Goal: Transaction & Acquisition: Purchase product/service

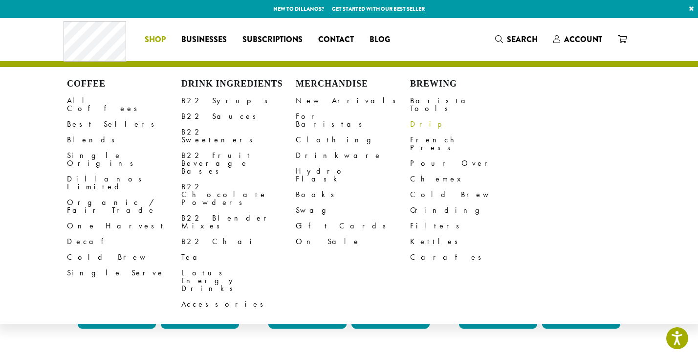
click at [418, 117] on link "Drip" at bounding box center [467, 124] width 114 height 16
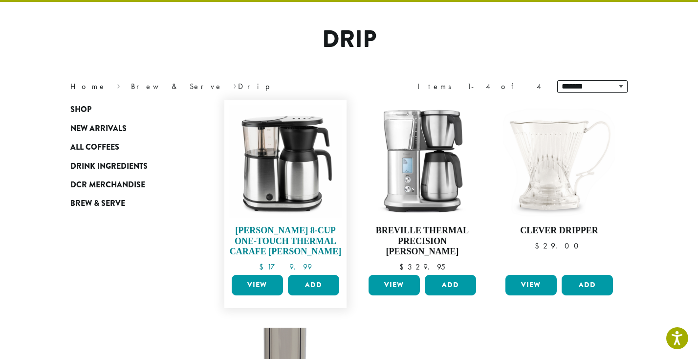
scroll to position [67, 0]
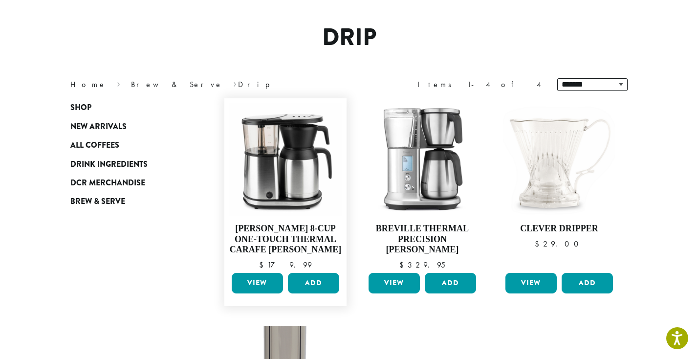
click at [269, 277] on link "View" at bounding box center [257, 283] width 51 height 21
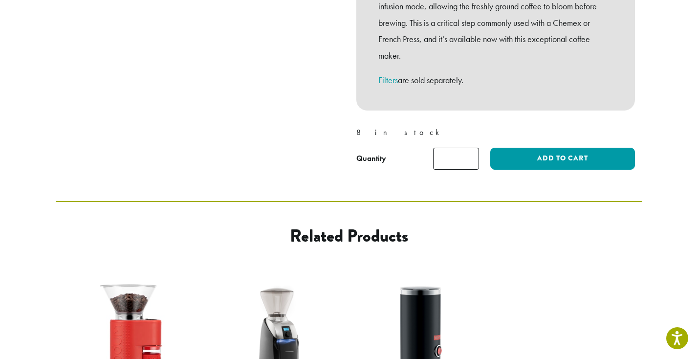
scroll to position [419, 0]
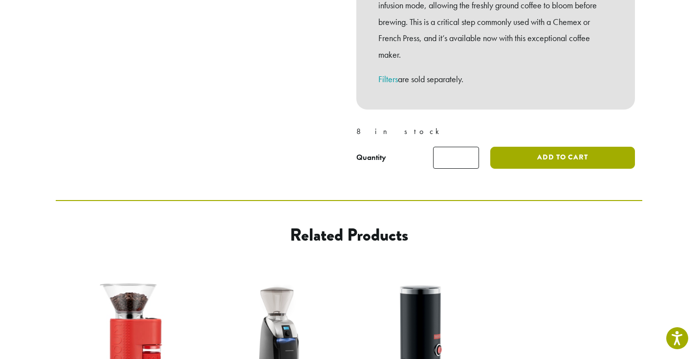
click at [565, 147] on button "Add to cart" at bounding box center [562, 158] width 145 height 22
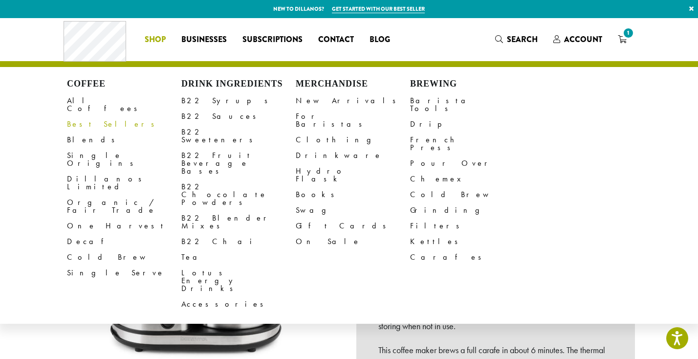
click at [84, 116] on link "Best Sellers" at bounding box center [124, 124] width 114 height 16
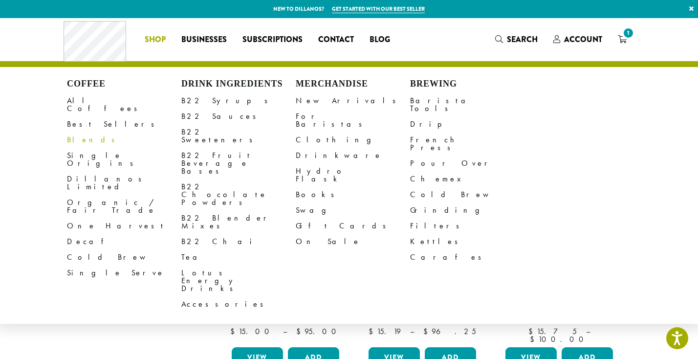
click at [79, 132] on link "Blends" at bounding box center [124, 140] width 114 height 16
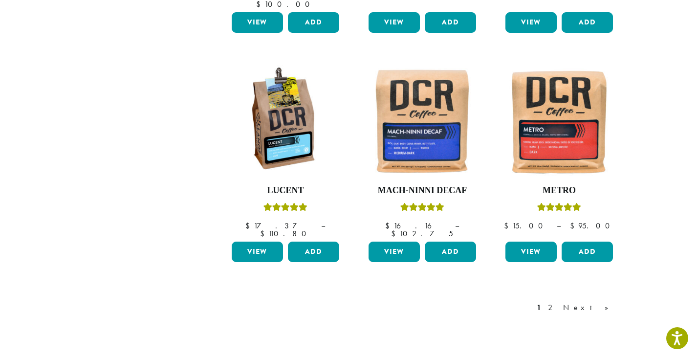
scroll to position [779, 0]
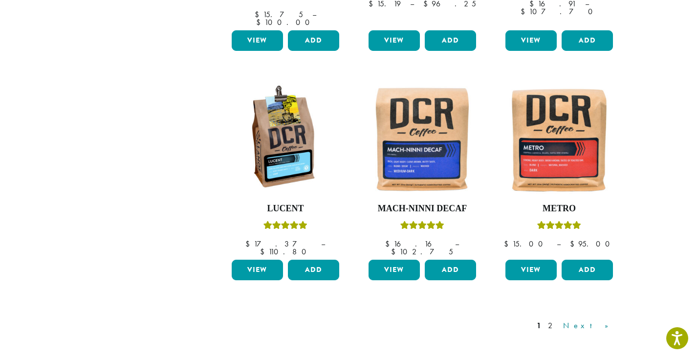
click at [605, 320] on link "Next »" at bounding box center [589, 326] width 56 height 12
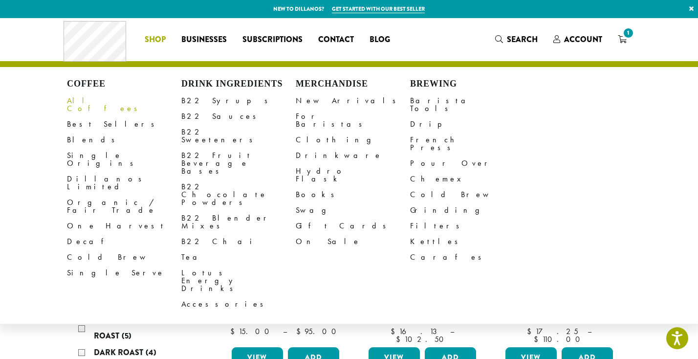
click at [86, 99] on link "All Coffees" at bounding box center [124, 104] width 114 height 23
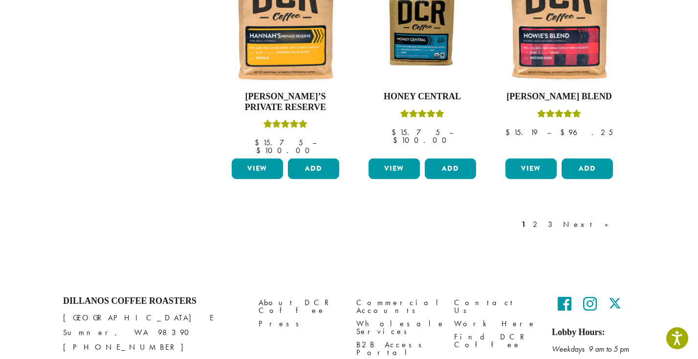
scroll to position [881, 0]
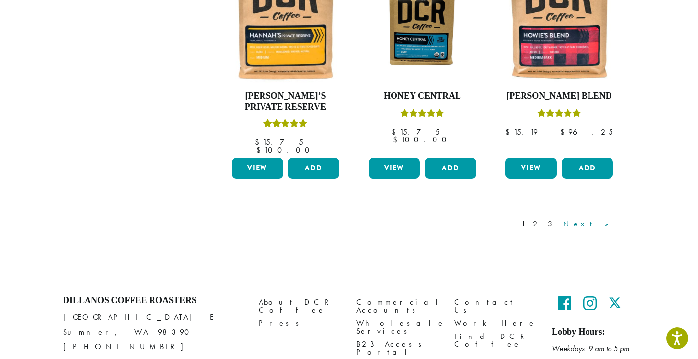
click at [608, 218] on link "Next »" at bounding box center [589, 224] width 56 height 12
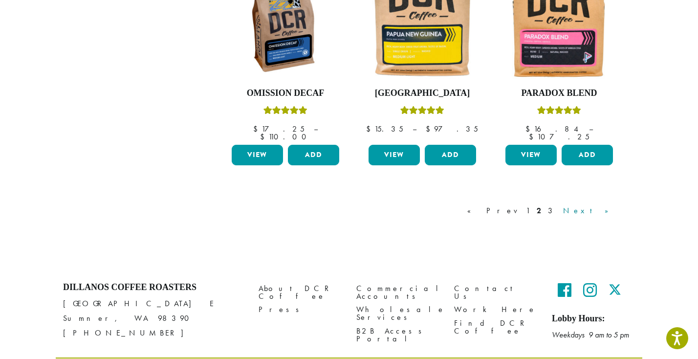
scroll to position [891, 0]
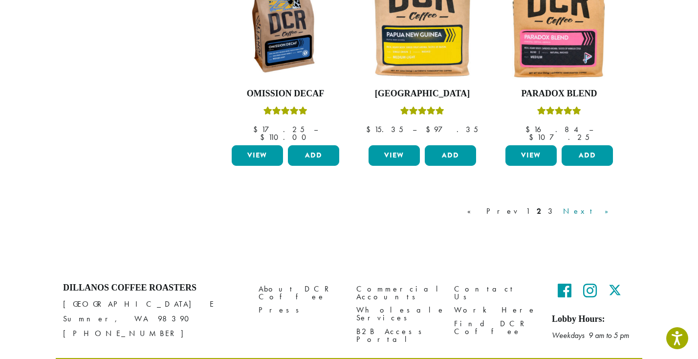
click at [604, 205] on link "Next »" at bounding box center [589, 211] width 56 height 12
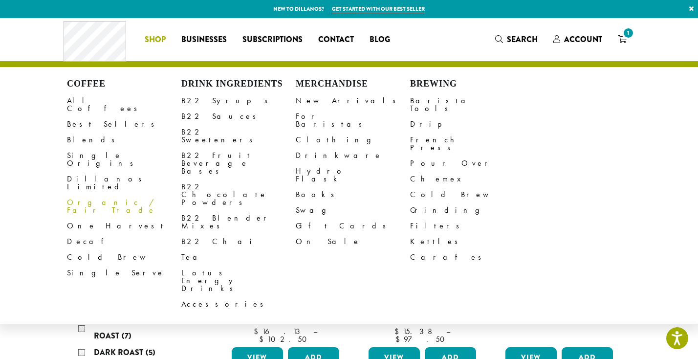
click at [88, 195] on link "Organic / Fair Trade" at bounding box center [124, 206] width 114 height 23
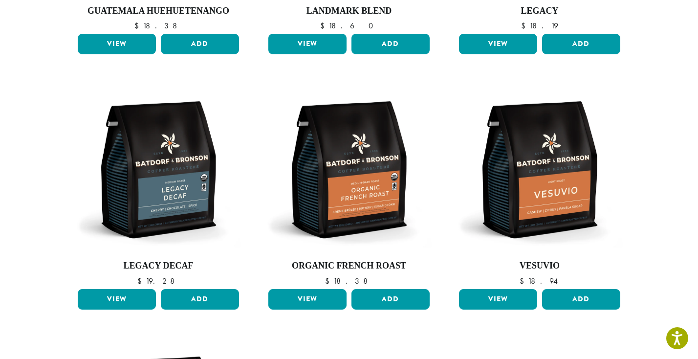
scroll to position [525, 0]
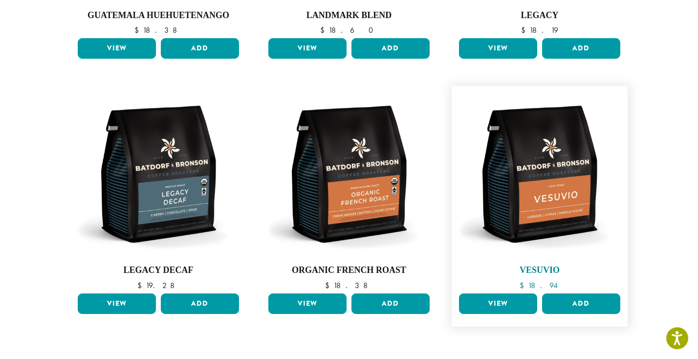
click at [559, 207] on img at bounding box center [540, 174] width 166 height 166
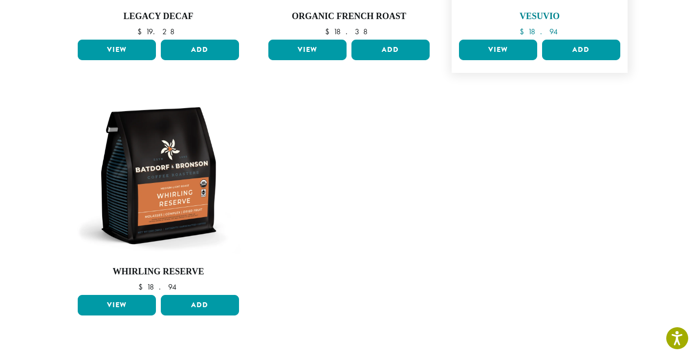
scroll to position [801, 0]
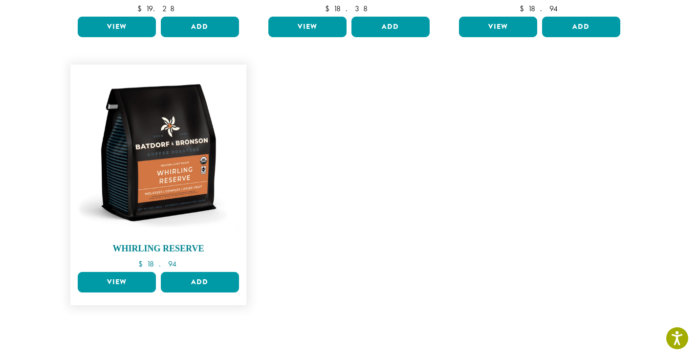
click at [157, 165] on img at bounding box center [158, 152] width 166 height 166
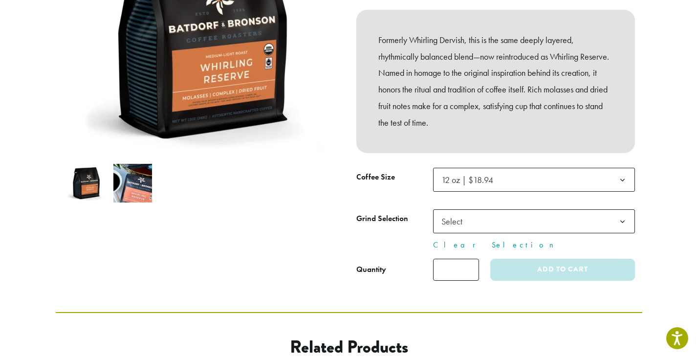
scroll to position [196, 0]
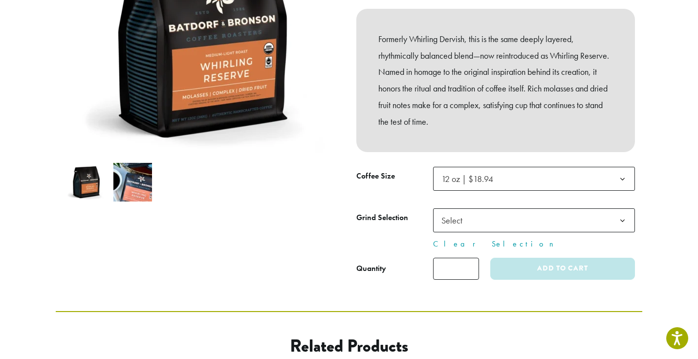
click at [624, 174] on b at bounding box center [623, 179] width 24 height 24
click at [623, 174] on b at bounding box center [623, 179] width 24 height 24
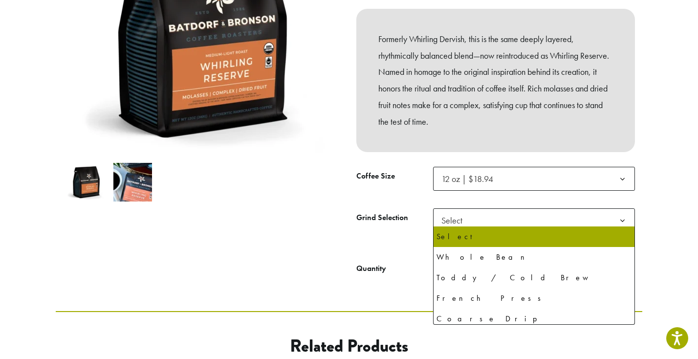
click at [622, 217] on b at bounding box center [623, 221] width 24 height 24
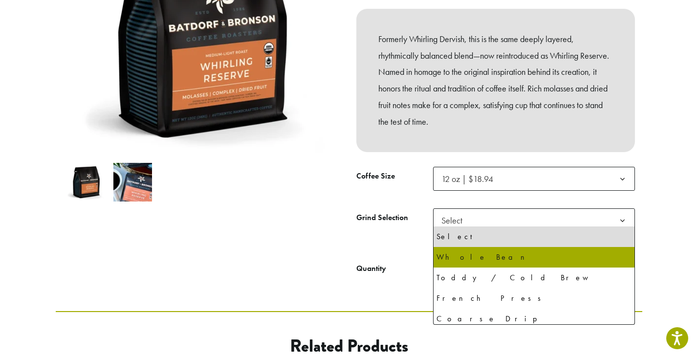
select select "**********"
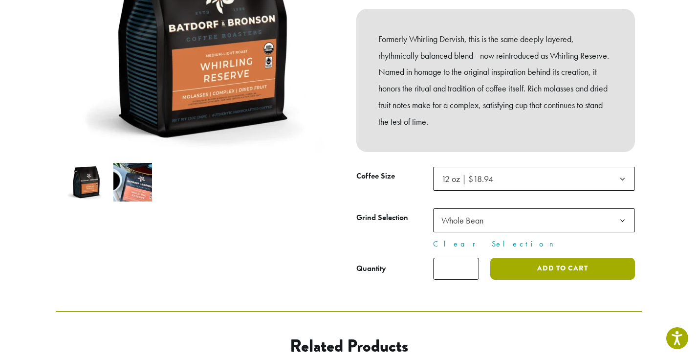
click at [578, 261] on button "Add to cart" at bounding box center [562, 269] width 145 height 22
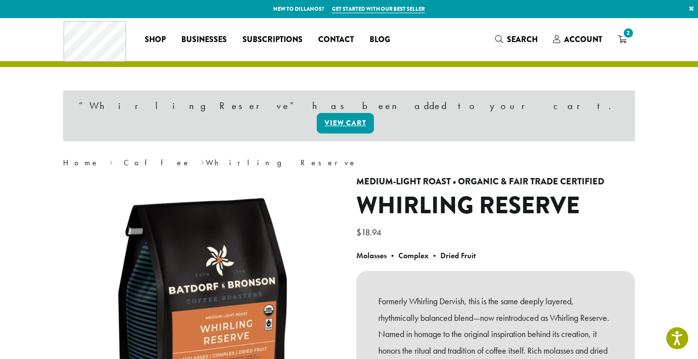
scroll to position [1, 0]
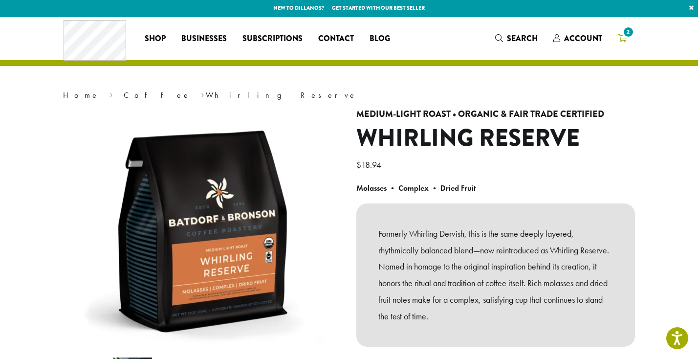
click at [627, 30] on span "2" at bounding box center [628, 31] width 13 height 13
